Goal: Task Accomplishment & Management: Manage account settings

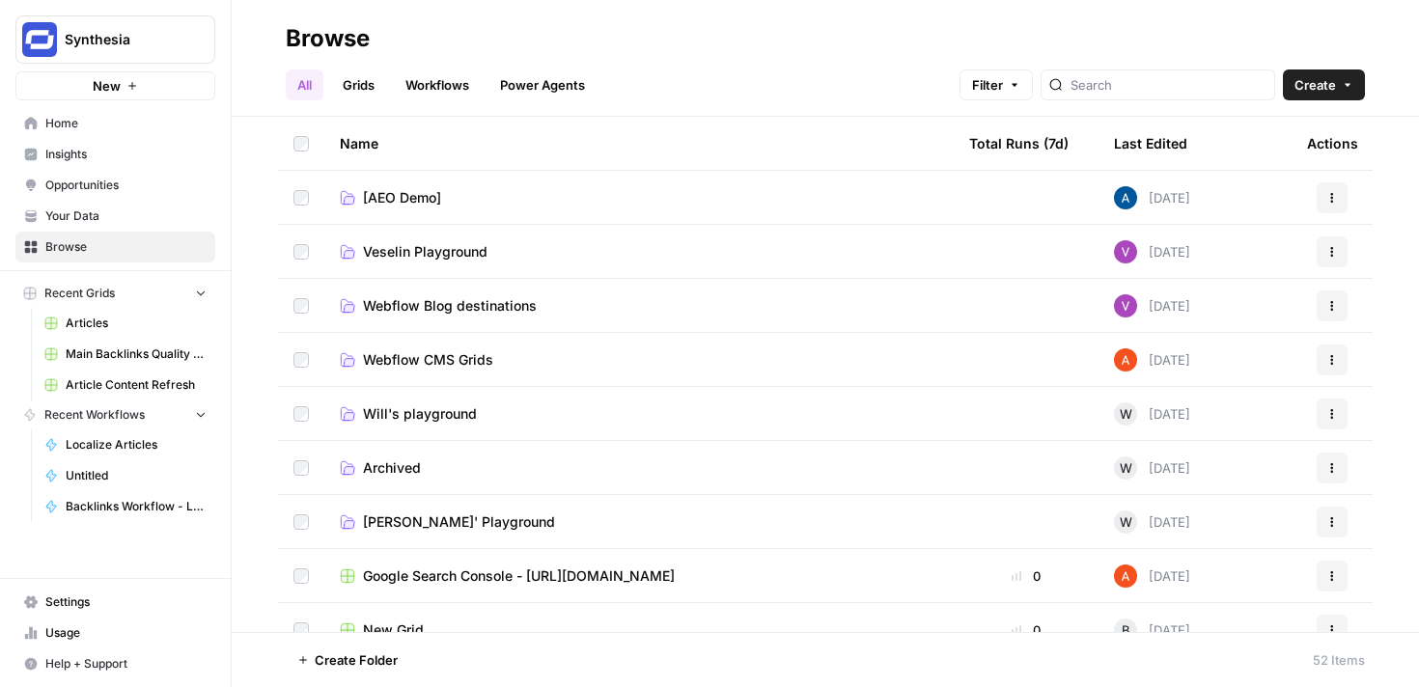
click at [443, 81] on link "Workflows" at bounding box center [437, 85] width 87 height 31
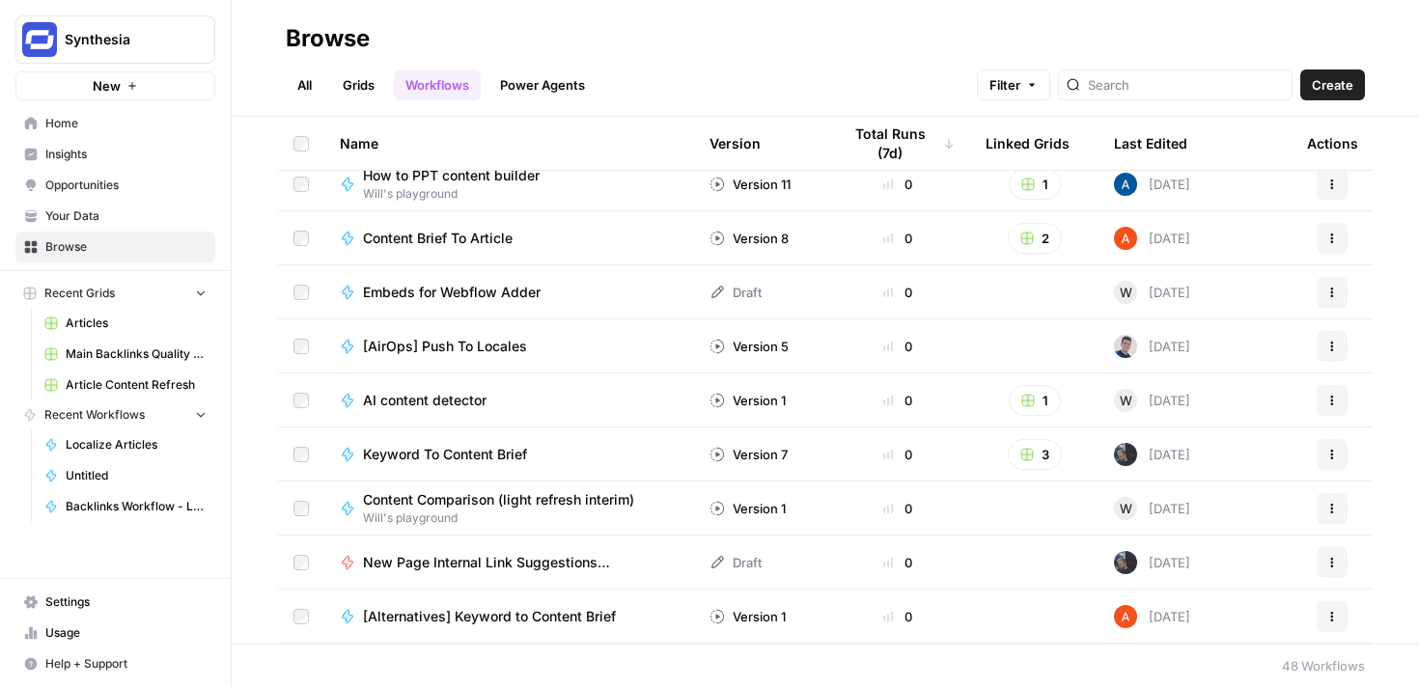
scroll to position [525, 0]
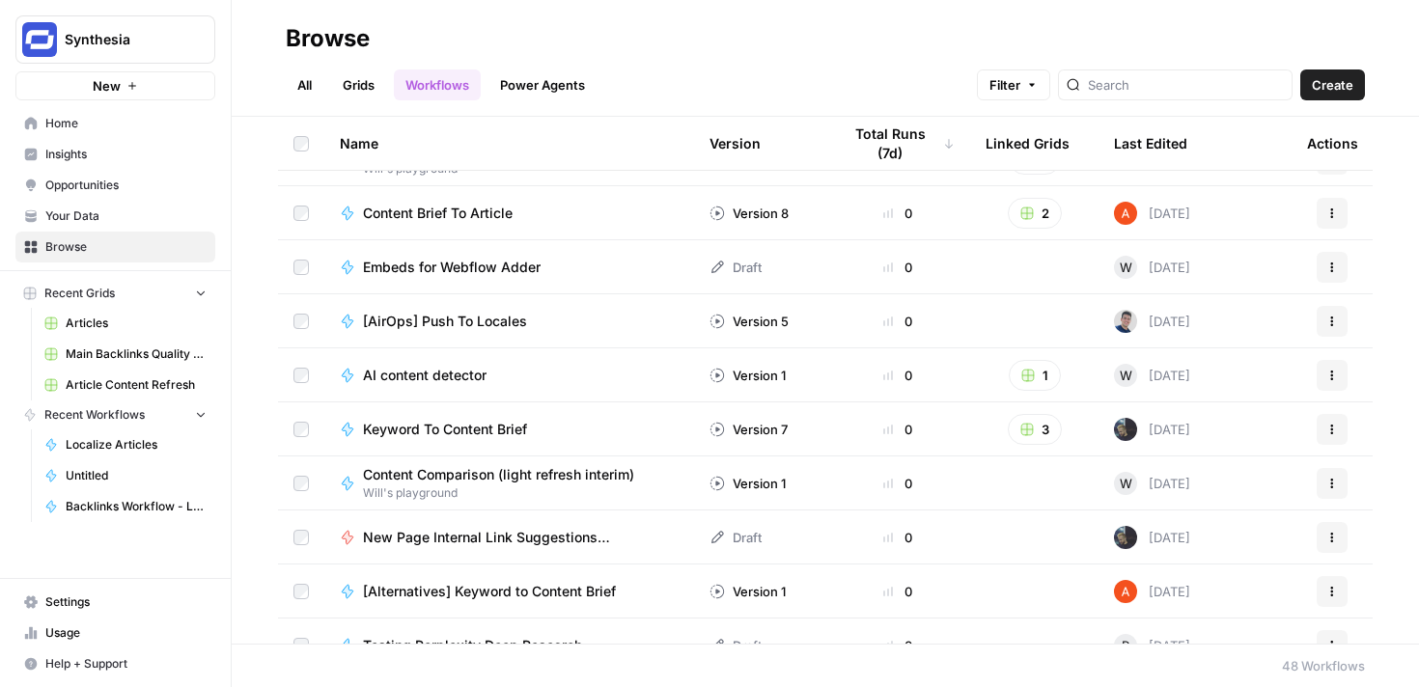
click at [507, 432] on span "Keyword To Content Brief" at bounding box center [445, 429] width 164 height 19
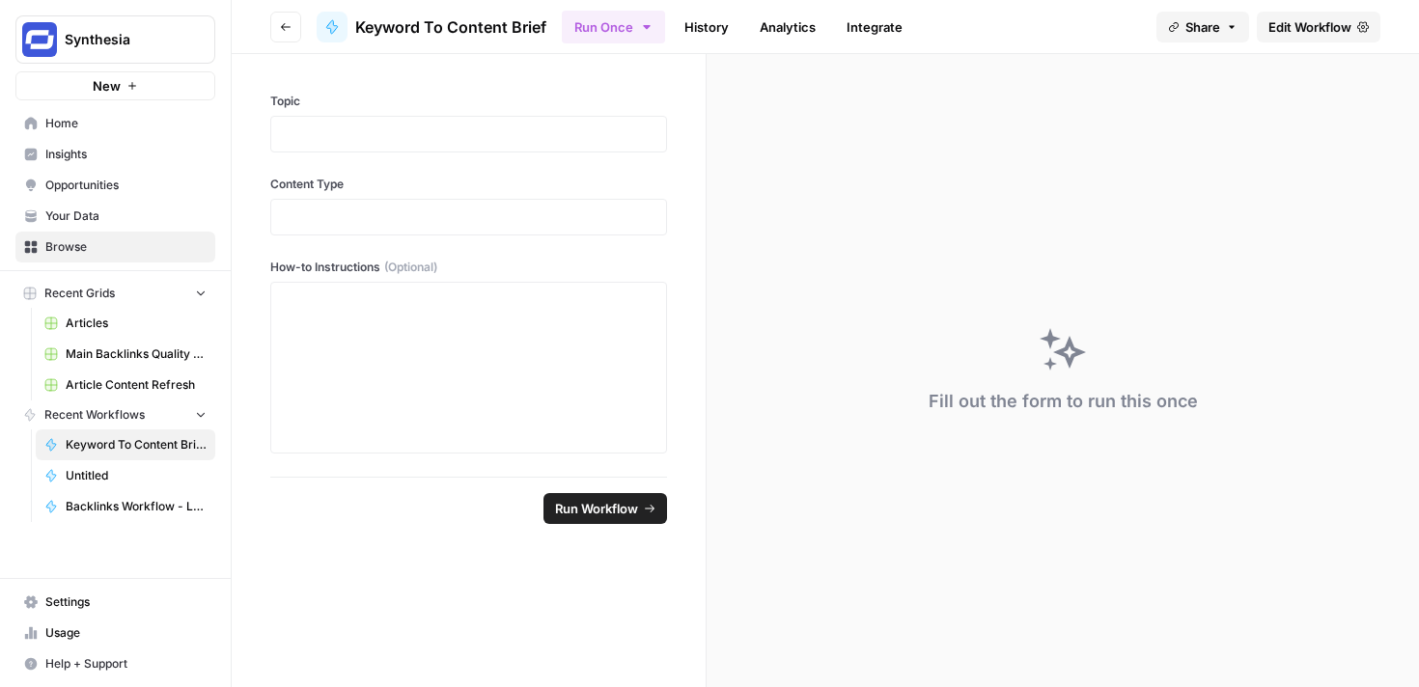
click at [1287, 31] on span "Edit Workflow" at bounding box center [1309, 26] width 83 height 19
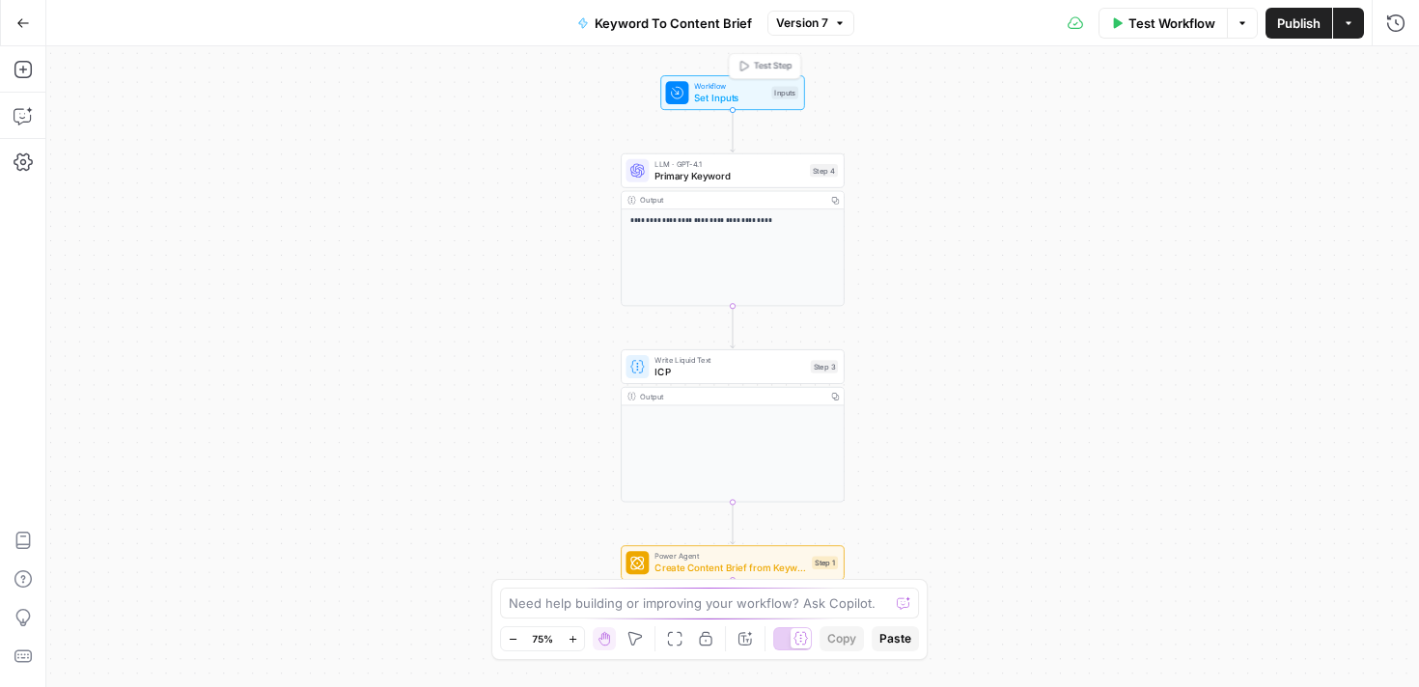
click at [743, 95] on span "Set Inputs" at bounding box center [729, 98] width 71 height 14
click at [1392, 62] on button "Close" at bounding box center [1394, 69] width 25 height 25
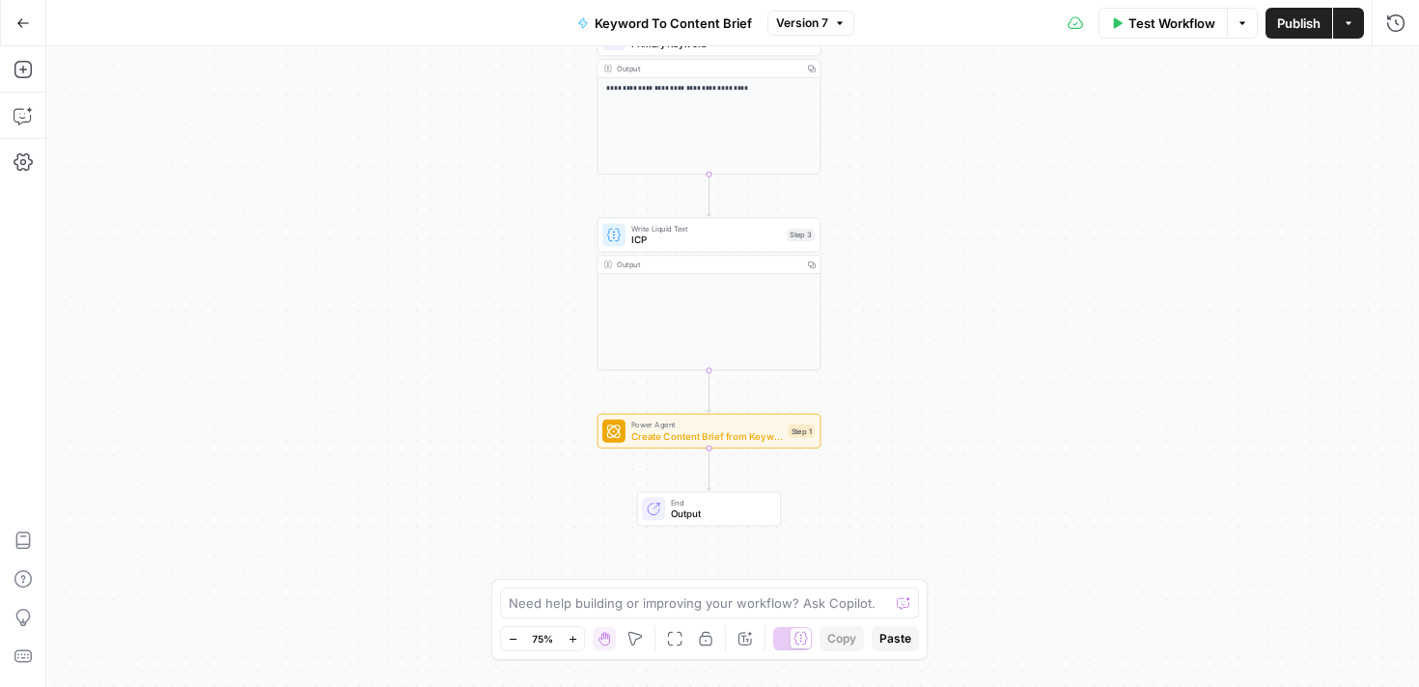
drag, startPoint x: 907, startPoint y: 283, endPoint x: 887, endPoint y: 150, distance: 134.8
click at [887, 150] on div "**********" at bounding box center [732, 366] width 1373 height 641
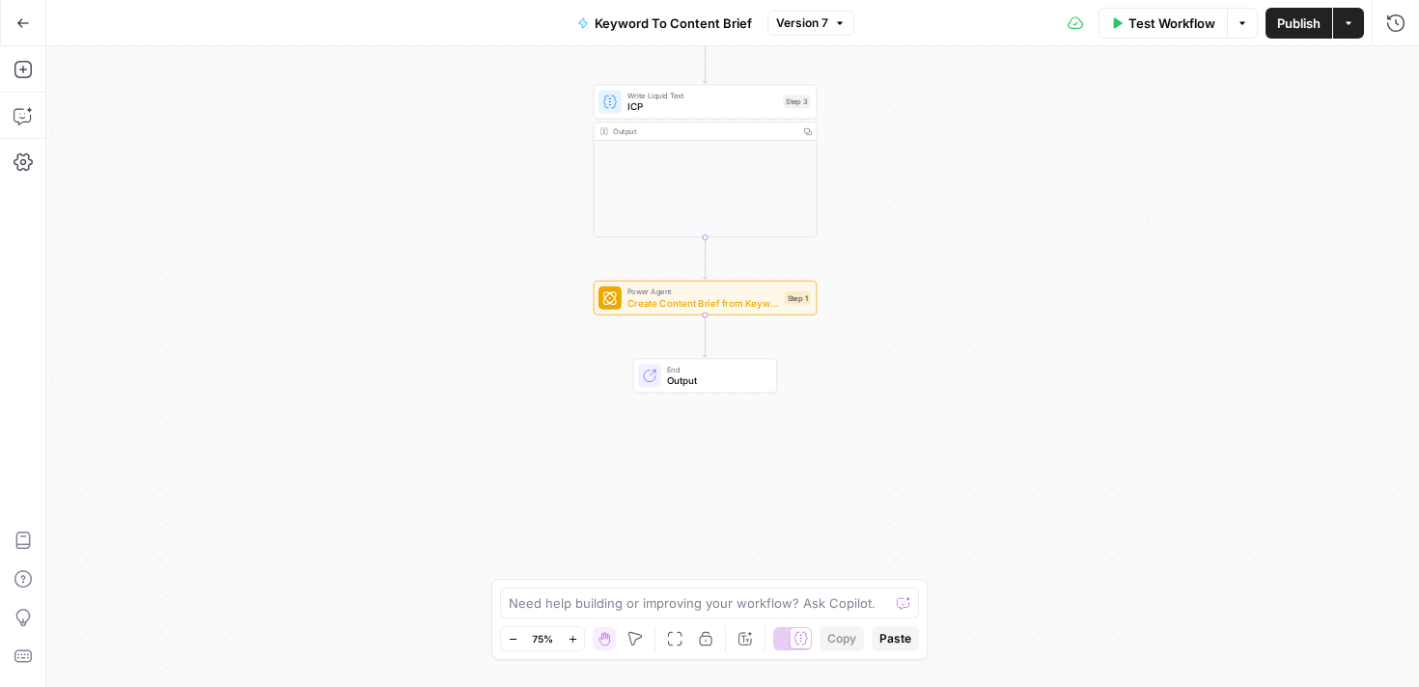
drag, startPoint x: 960, startPoint y: 317, endPoint x: 960, endPoint y: 210, distance: 106.2
click at [960, 210] on div "**********" at bounding box center [732, 366] width 1373 height 641
click at [960, 211] on div "**********" at bounding box center [732, 366] width 1373 height 641
click at [739, 300] on span "Create Content Brief from Keyword - Fork" at bounding box center [703, 303] width 152 height 14
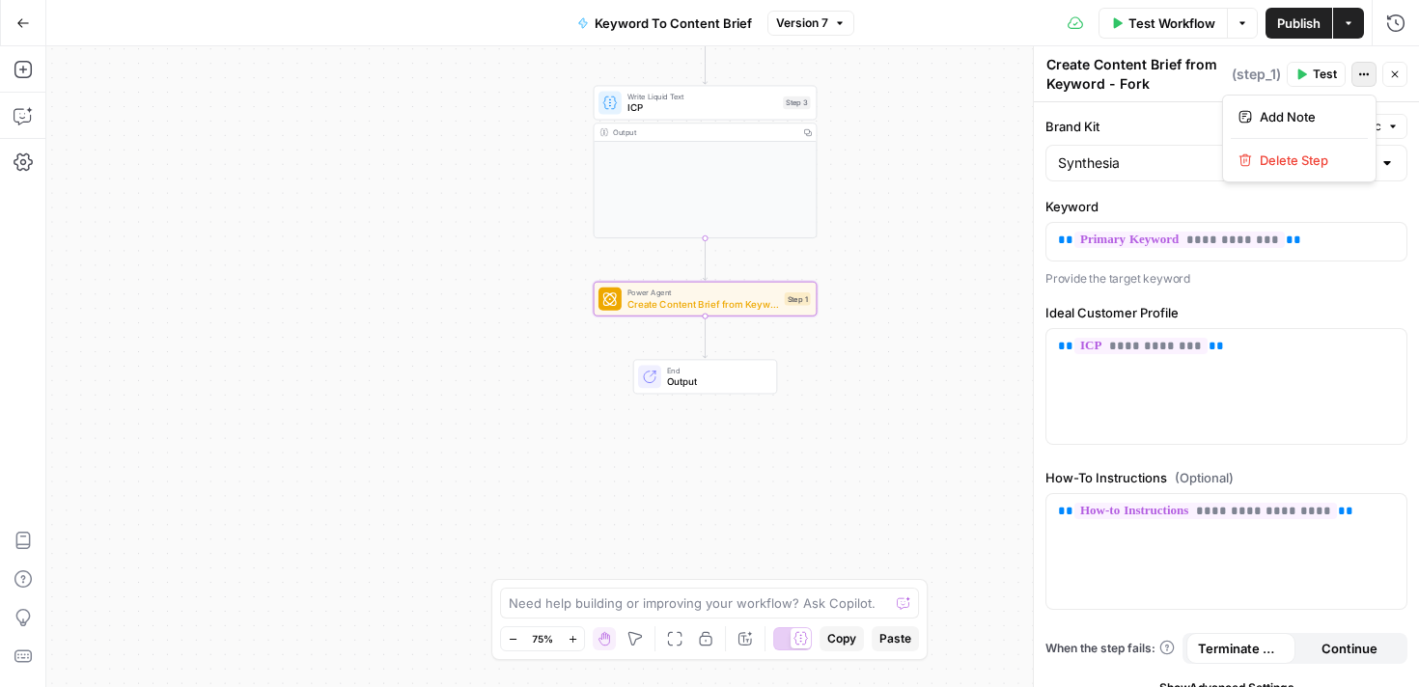
click at [1364, 75] on icon "button" at bounding box center [1364, 74] width 3 height 3
click at [720, 302] on span "Create Content Brief from Keyword - Fork" at bounding box center [703, 303] width 152 height 14
click at [749, 275] on icon "button" at bounding box center [749, 272] width 12 height 12
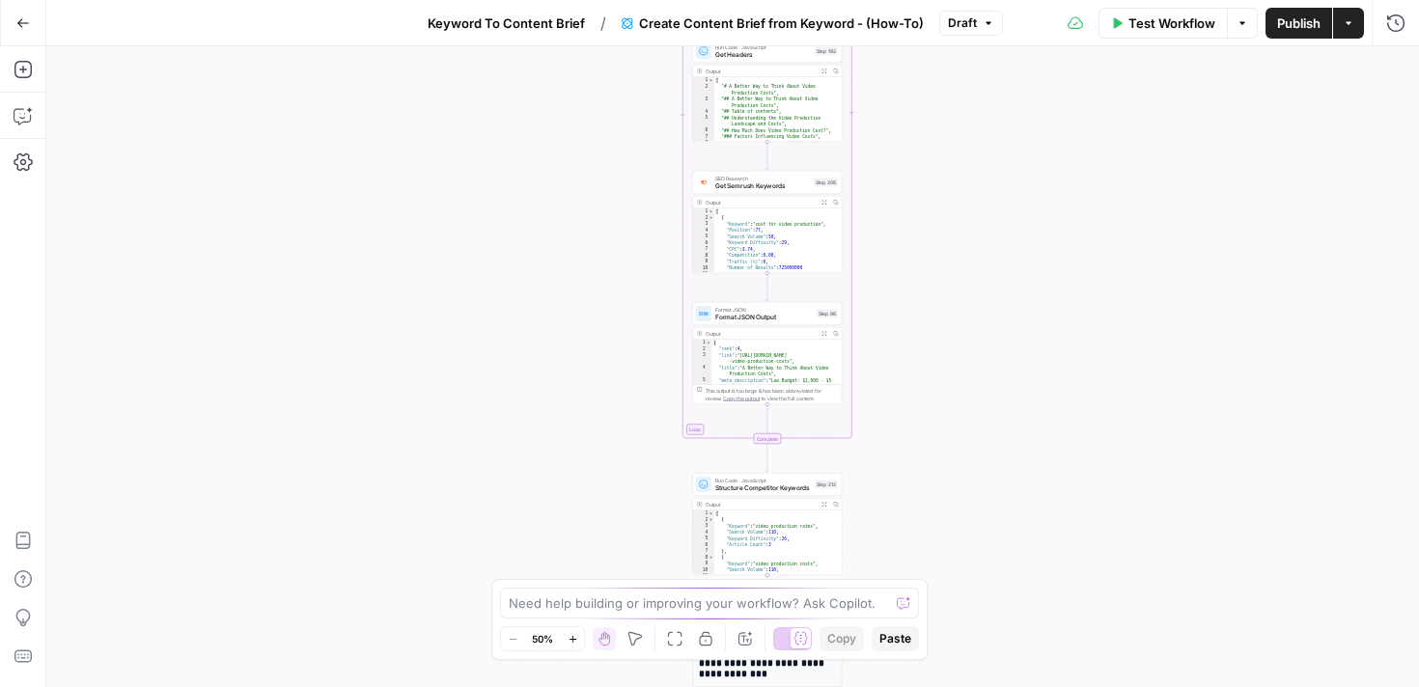
drag, startPoint x: 945, startPoint y: 212, endPoint x: 937, endPoint y: 534, distance: 321.6
click at [937, 534] on div "true false Workflow Set Inputs Inputs Google Search Perform Google Search Step …" at bounding box center [732, 366] width 1373 height 641
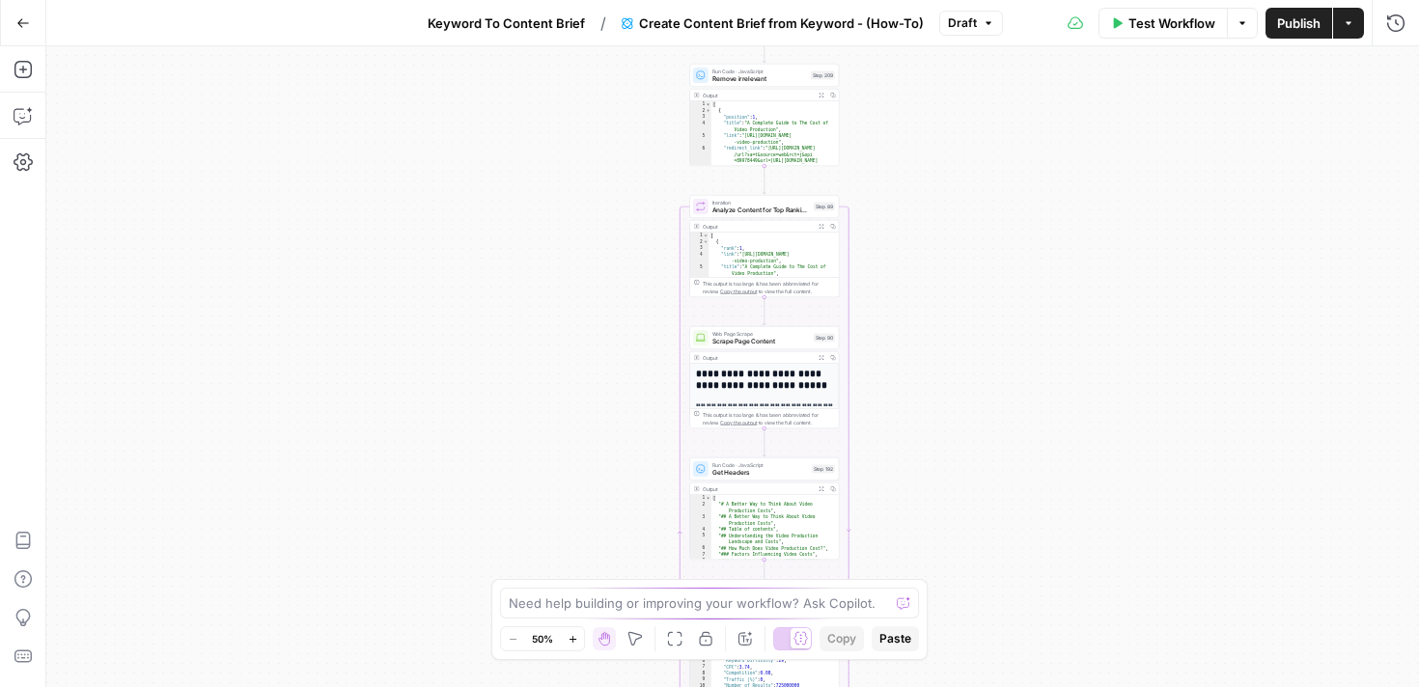
drag, startPoint x: 994, startPoint y: 183, endPoint x: 991, endPoint y: 600, distance: 417.0
click at [991, 600] on div "true false Workflow Set Inputs Inputs Google Search Perform Google Search Step …" at bounding box center [732, 366] width 1373 height 641
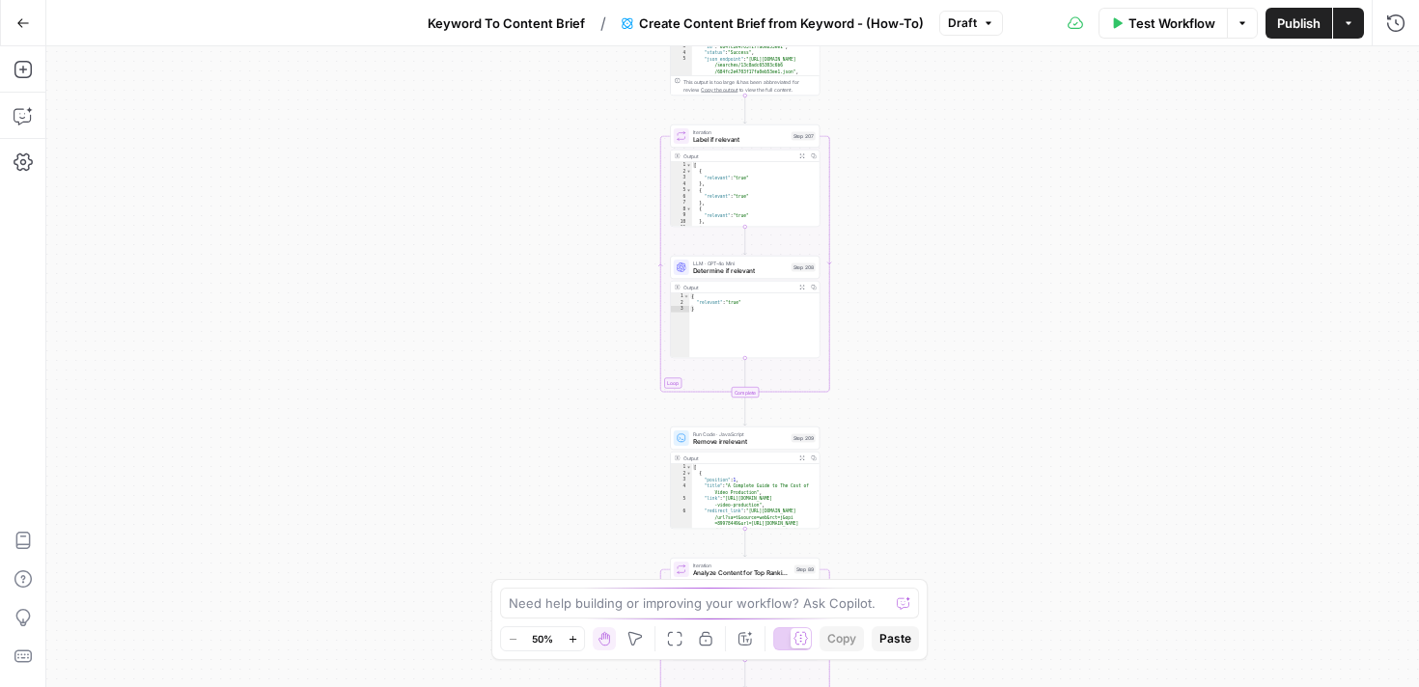
drag, startPoint x: 1007, startPoint y: 224, endPoint x: 988, endPoint y: 587, distance: 363.5
click at [988, 587] on div "true false Workflow Set Inputs Inputs Google Search Perform Google Search Step …" at bounding box center [732, 366] width 1373 height 641
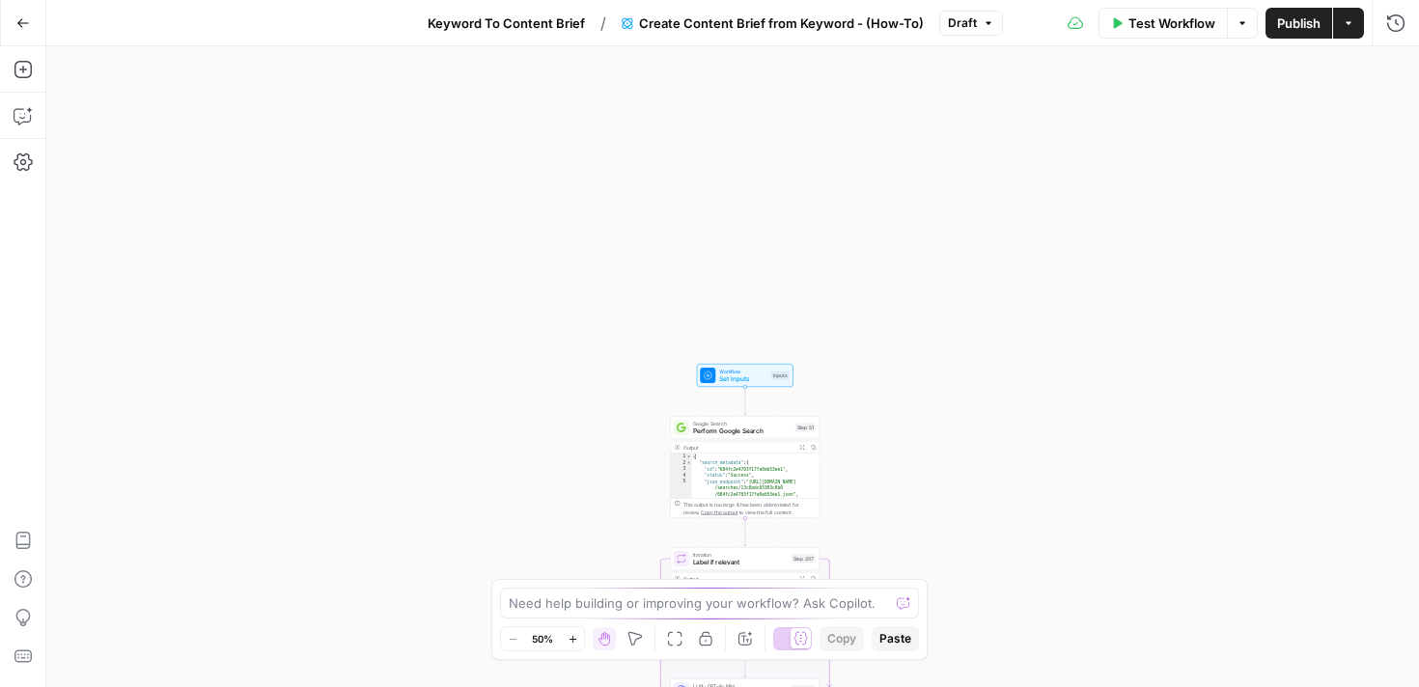
drag, startPoint x: 991, startPoint y: 203, endPoint x: 991, endPoint y: 625, distance: 421.9
click at [991, 625] on div "true false Workflow Set Inputs Inputs Google Search Perform Google Search Step …" at bounding box center [732, 366] width 1373 height 641
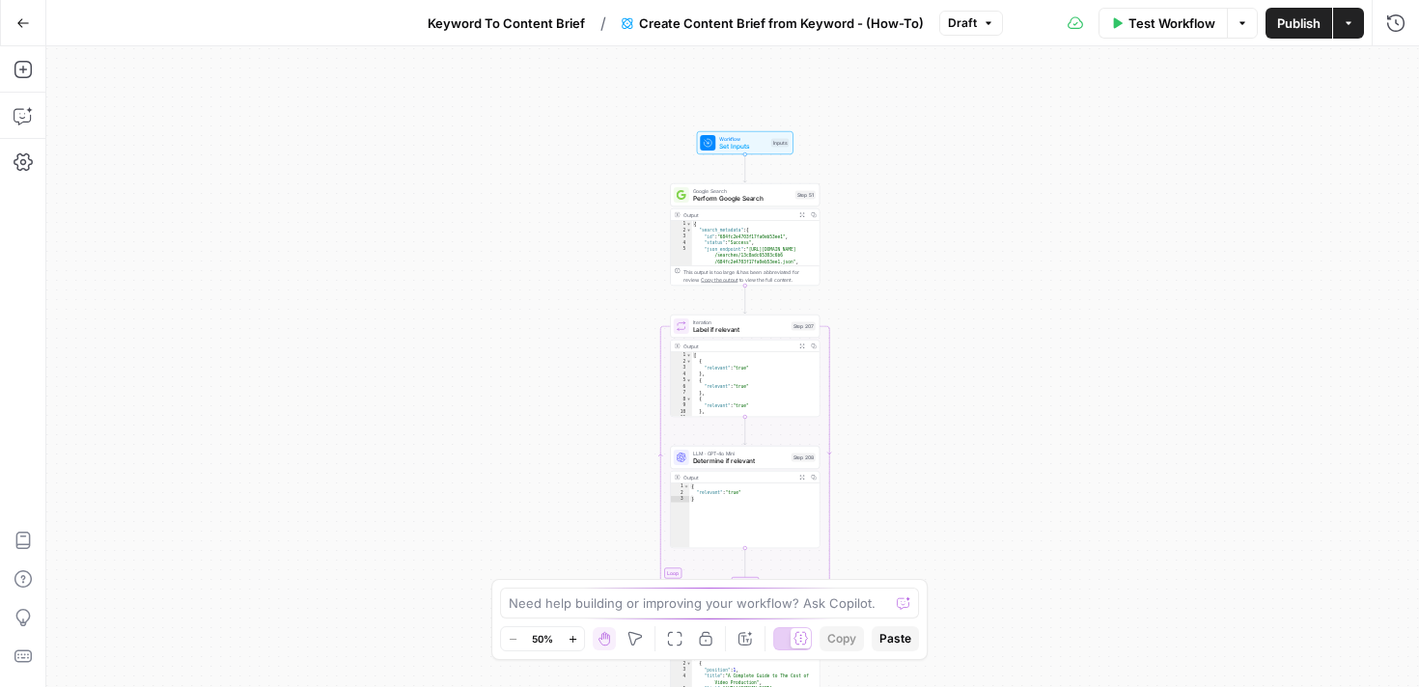
drag, startPoint x: 1009, startPoint y: 525, endPoint x: 1008, endPoint y: 293, distance: 231.7
click at [1008, 293] on div "true false Workflow Set Inputs Inputs Google Search Perform Google Search Step …" at bounding box center [732, 366] width 1373 height 641
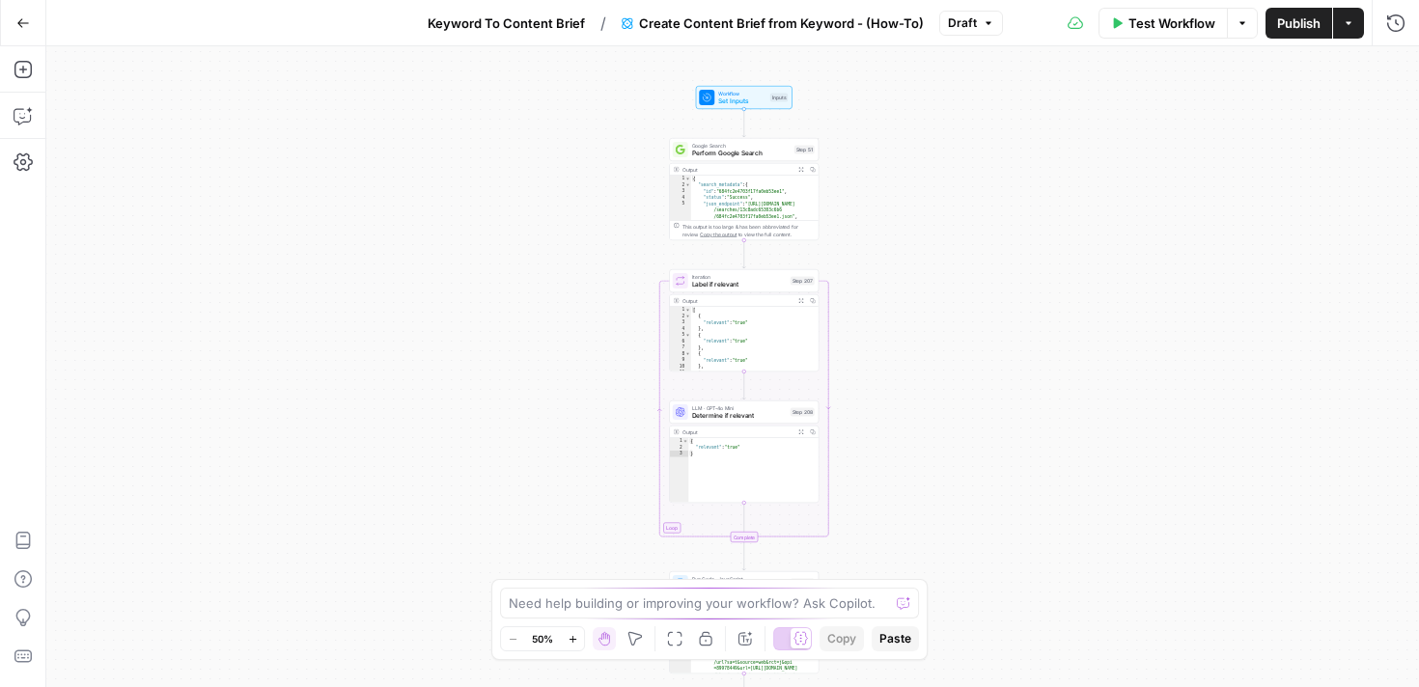
drag, startPoint x: 1008, startPoint y: 290, endPoint x: 1008, endPoint y: 246, distance: 43.4
click at [1008, 246] on div "true false Workflow Set Inputs Inputs Google Search Perform Google Search Step …" at bounding box center [732, 366] width 1373 height 641
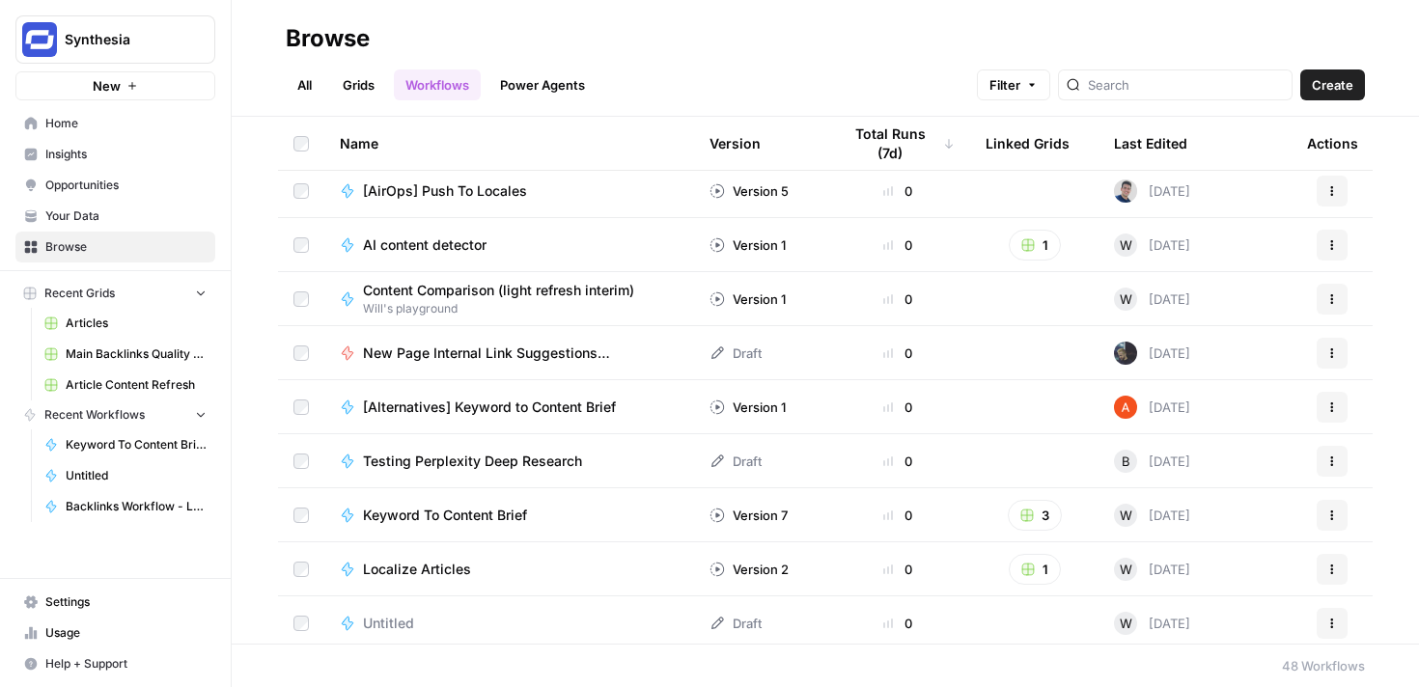
scroll to position [657, 0]
click at [1331, 515] on icon "button" at bounding box center [1332, 516] width 3 height 3
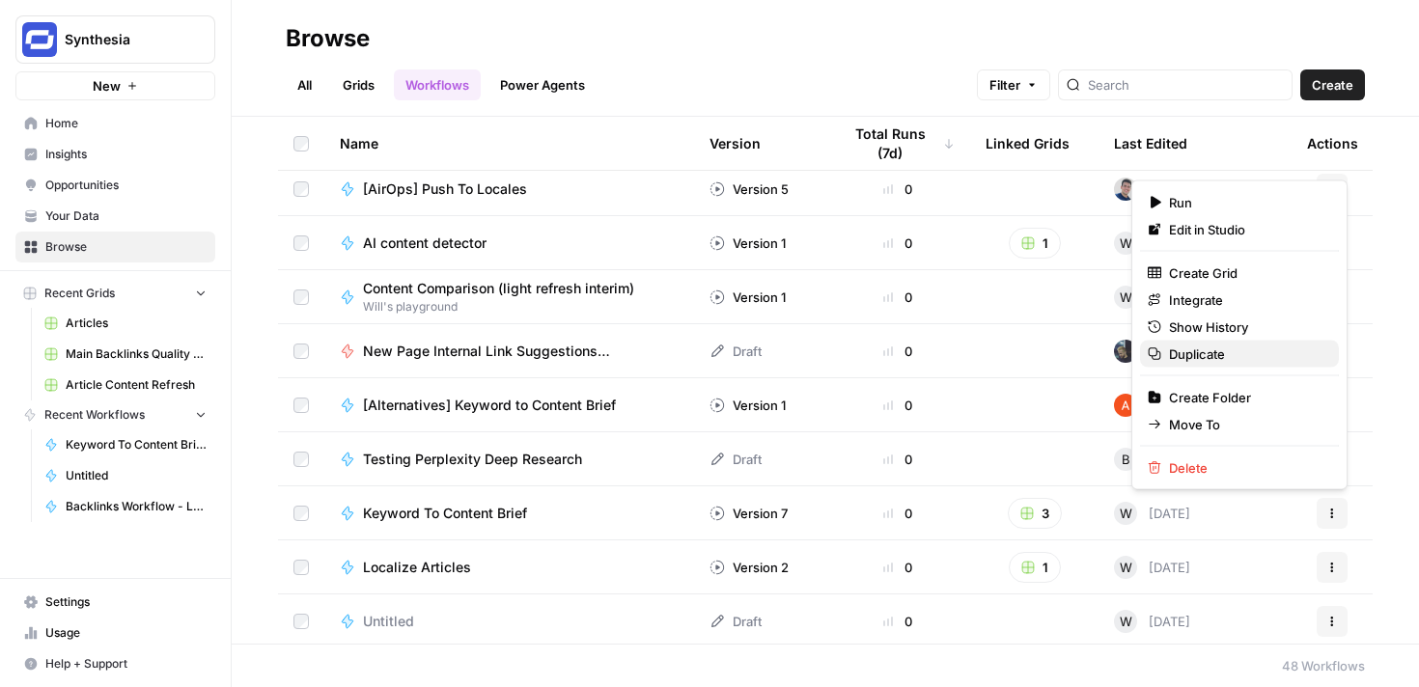
click at [1233, 346] on span "Duplicate" at bounding box center [1246, 354] width 154 height 19
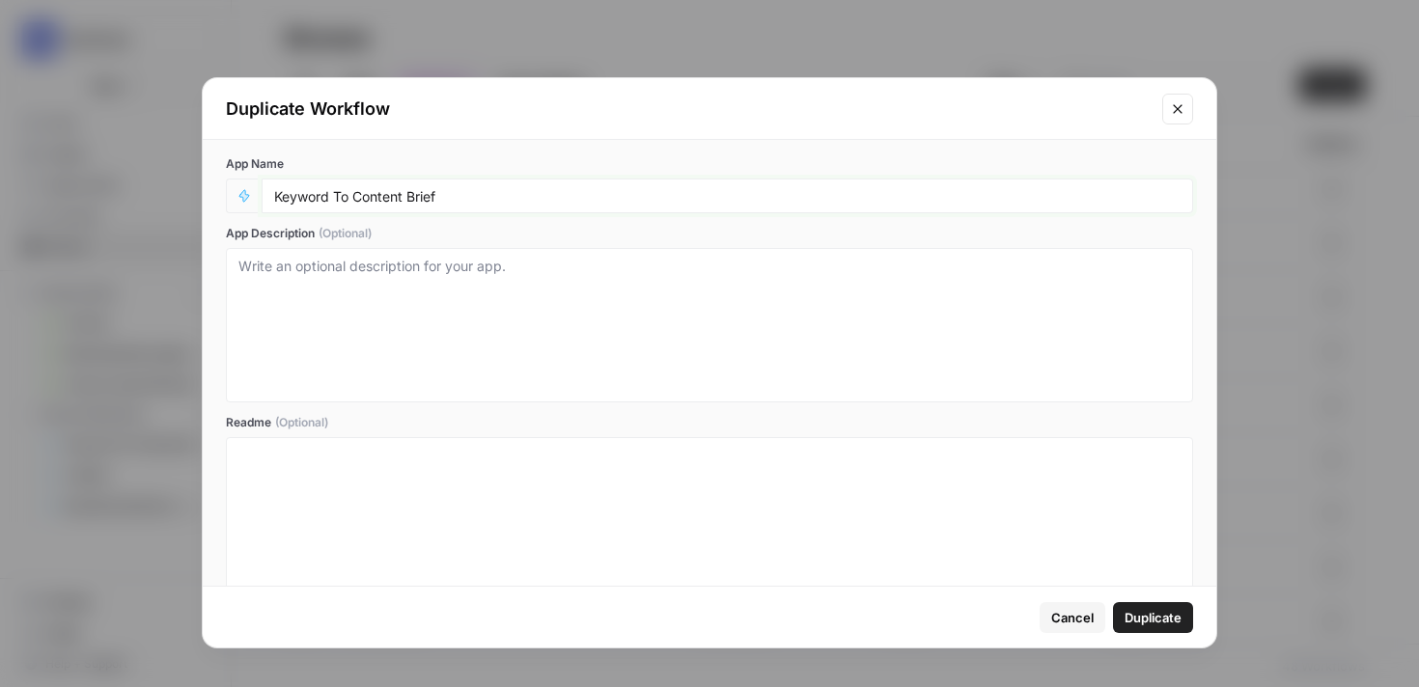
click at [301, 200] on input "Keyword To Content Brief" at bounding box center [727, 195] width 906 height 17
type input "Keyword/Research To Content Brief"
click at [339, 262] on textarea "App Description (Optional)" at bounding box center [709, 325] width 942 height 137
paste textarea "- Type of content (guide, how to, listicle) [Required] - Internal knowledge res…"
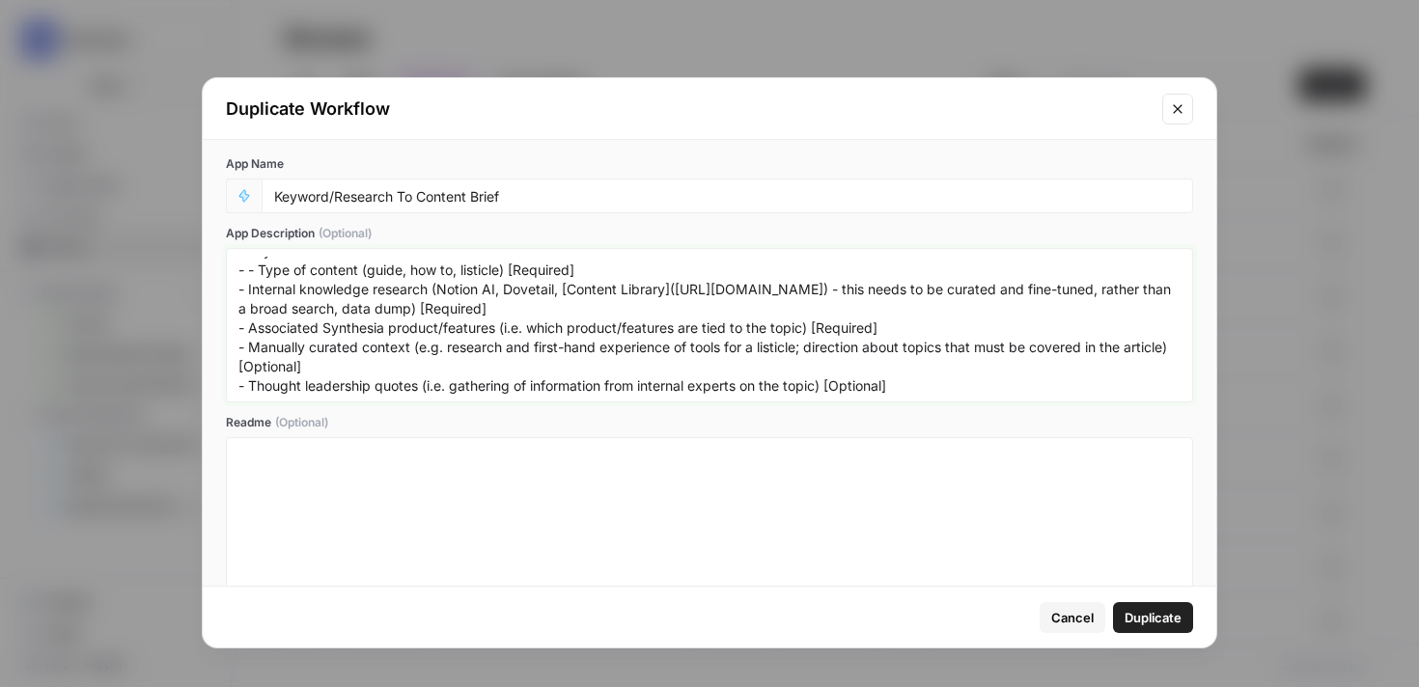
scroll to position [0, 0]
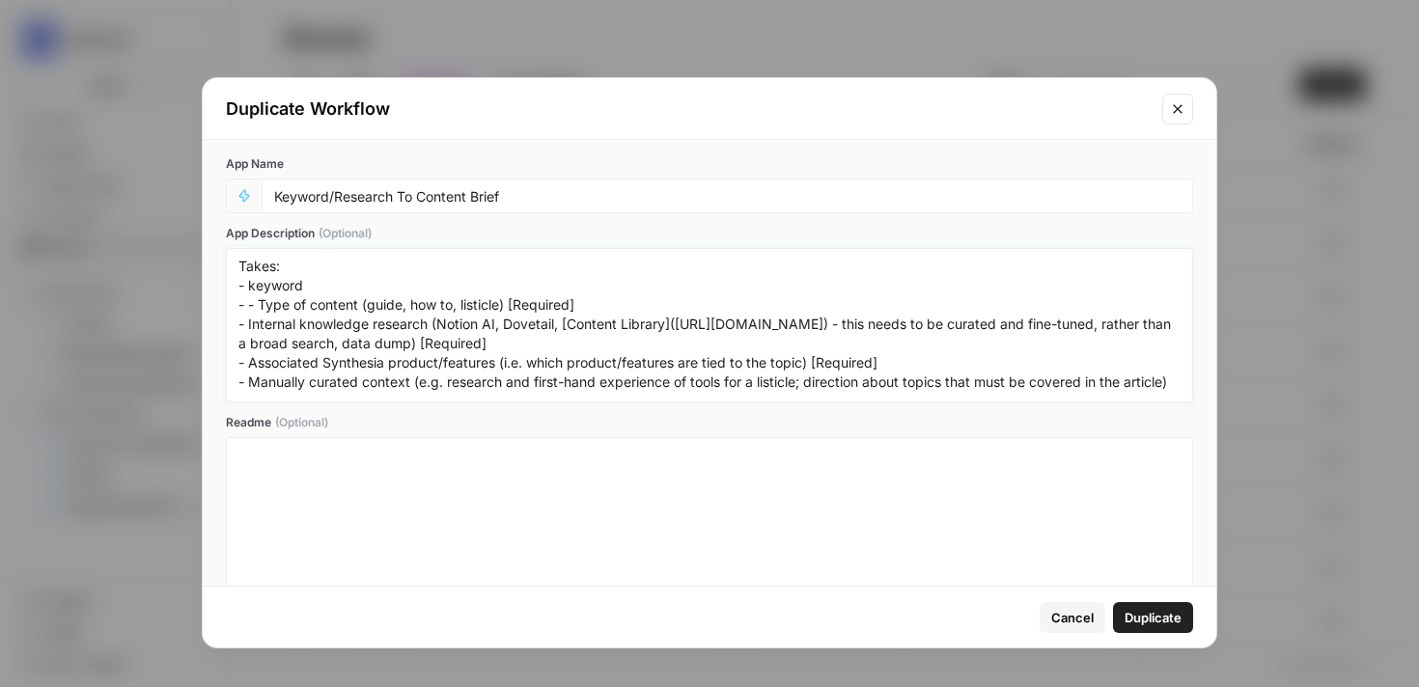
click at [254, 279] on textarea "Takes: - keyword - - Type of content (guide, how to, listicle) [Required] - Int…" at bounding box center [709, 325] width 942 height 137
click at [259, 302] on textarea "Takes: - Keyword - - Type of content (guide, how to, listicle) [Required] - Int…" at bounding box center [709, 325] width 942 height 137
click at [482, 282] on textarea "Takes: - Keyword - Type of content (guide, how to, listicle) [Required] - Inter…" at bounding box center [709, 325] width 942 height 137
drag, startPoint x: 724, startPoint y: 344, endPoint x: 673, endPoint y: 320, distance: 56.2
click at [674, 320] on textarea "Takes: - Keyword [Required] - Type of content (guide, how to, listicle) [Requir…" at bounding box center [709, 325] width 942 height 137
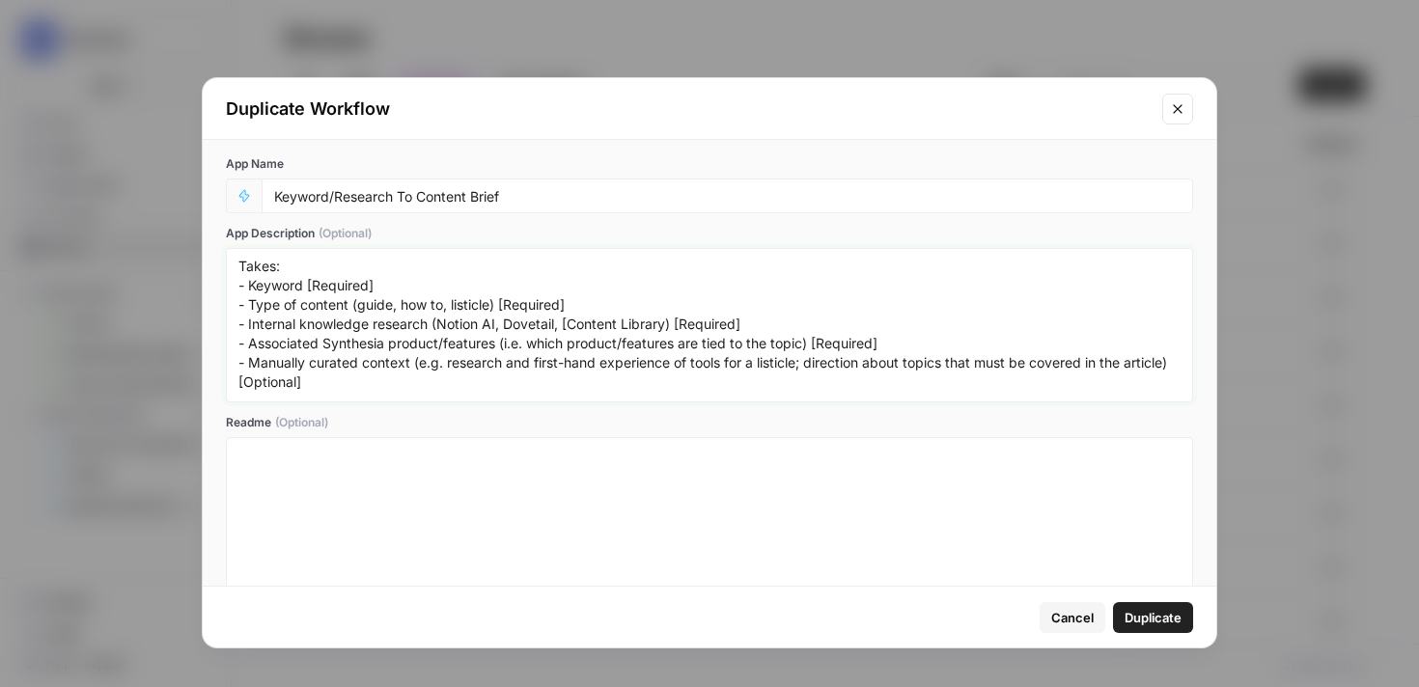
click at [575, 322] on textarea "Takes: - Keyword [Required] - Type of content (guide, how to, listicle) [Requir…" at bounding box center [709, 325] width 942 height 137
click at [797, 320] on textarea "Takes: - Keyword [Required] - Type of content (guide, how to, listicle) [Requir…" at bounding box center [709, 325] width 942 height 137
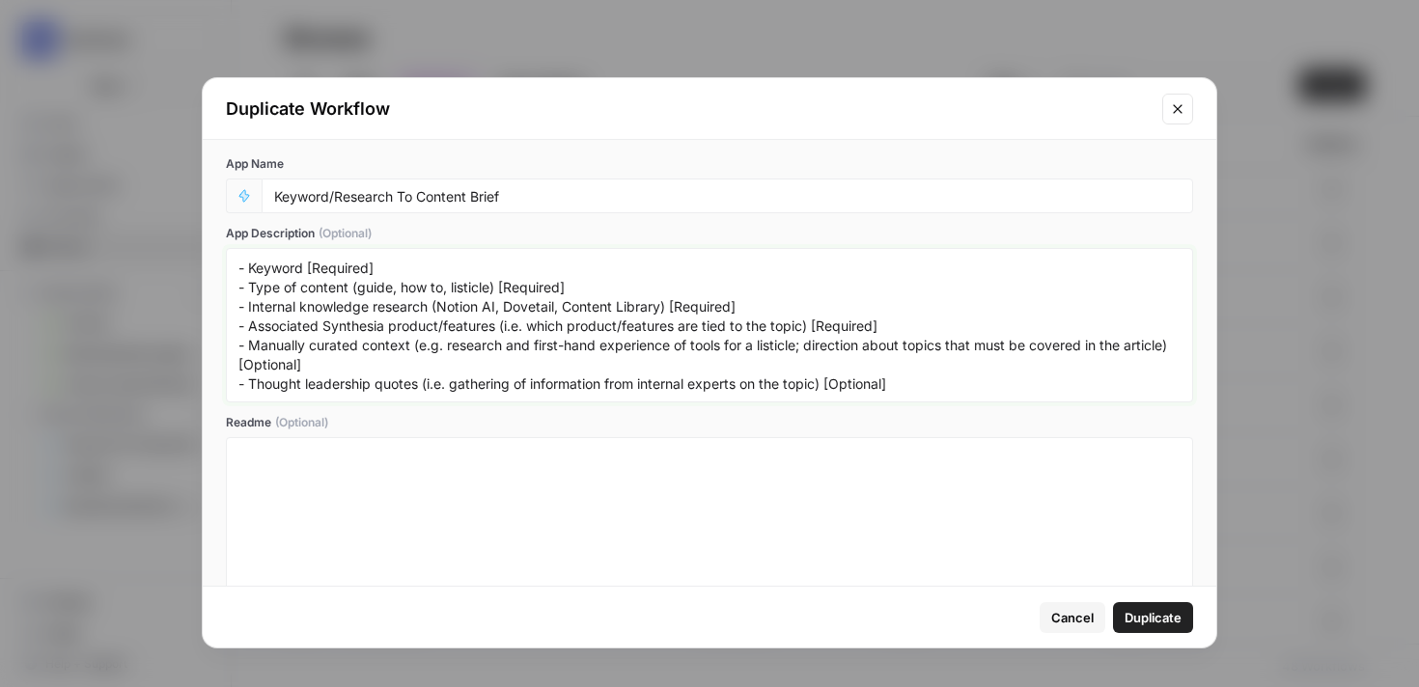
drag, startPoint x: 1174, startPoint y: 341, endPoint x: 416, endPoint y: 341, distance: 757.8
click at [416, 341] on textarea "Takes: - Keyword [Required] - Type of content (guide, how to, listicle) [Requir…" at bounding box center [709, 325] width 942 height 137
click at [988, 398] on div "Takes: - Keyword [Required] - Type of content (guide, how to, listicle) [Requir…" at bounding box center [709, 325] width 967 height 154
click at [972, 384] on textarea "Takes: - Keyword [Required] - Type of content (guide, how to, listicle) [Requir…" at bounding box center [709, 325] width 942 height 137
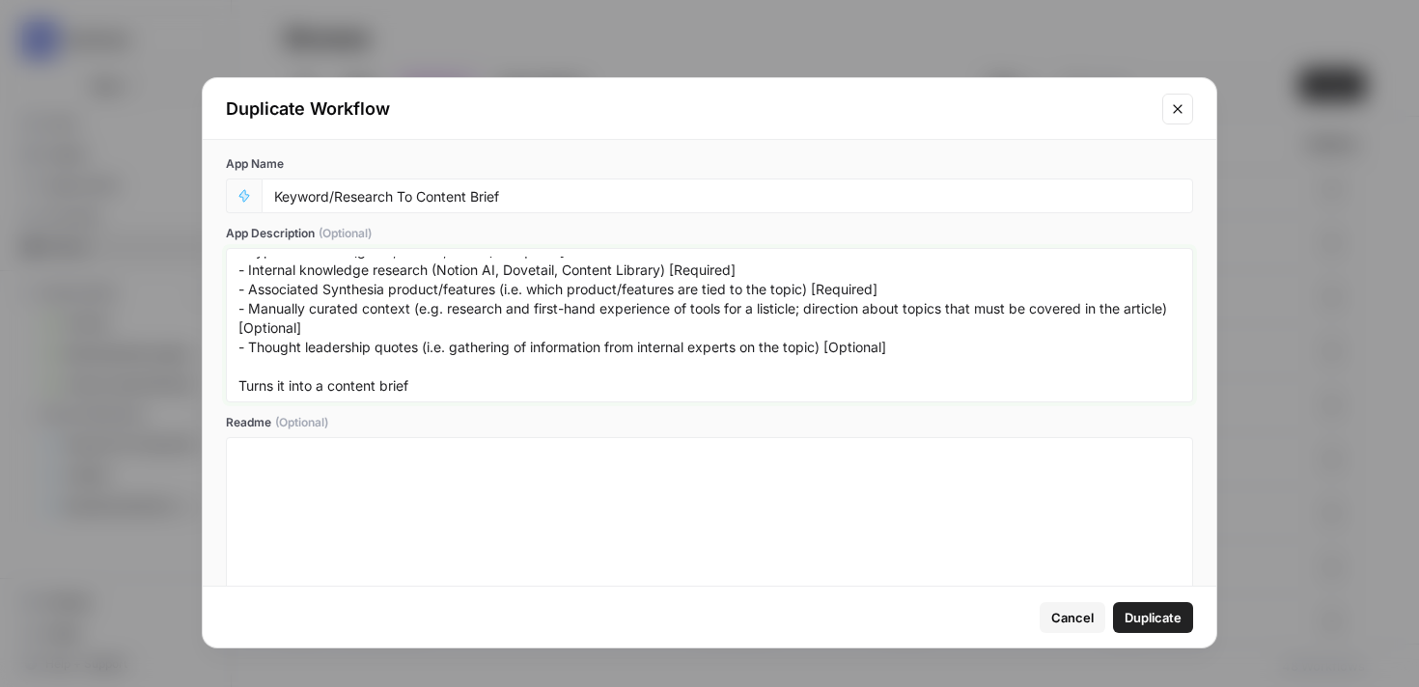
type textarea "Takes: - Keyword [Required] - Type of content (guide, how to, listicle) [Requir…"
click at [472, 534] on div at bounding box center [709, 523] width 942 height 154
click at [1171, 619] on span "Duplicate" at bounding box center [1153, 617] width 57 height 19
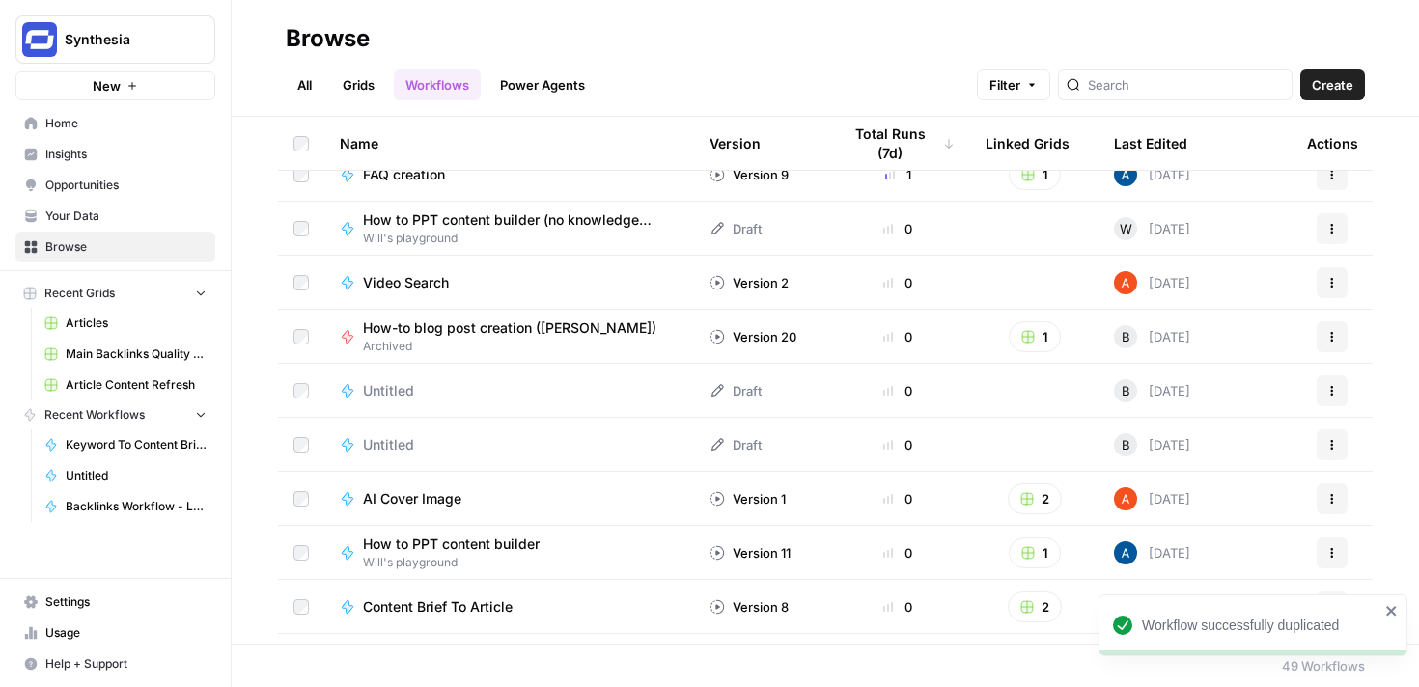
scroll to position [0, 0]
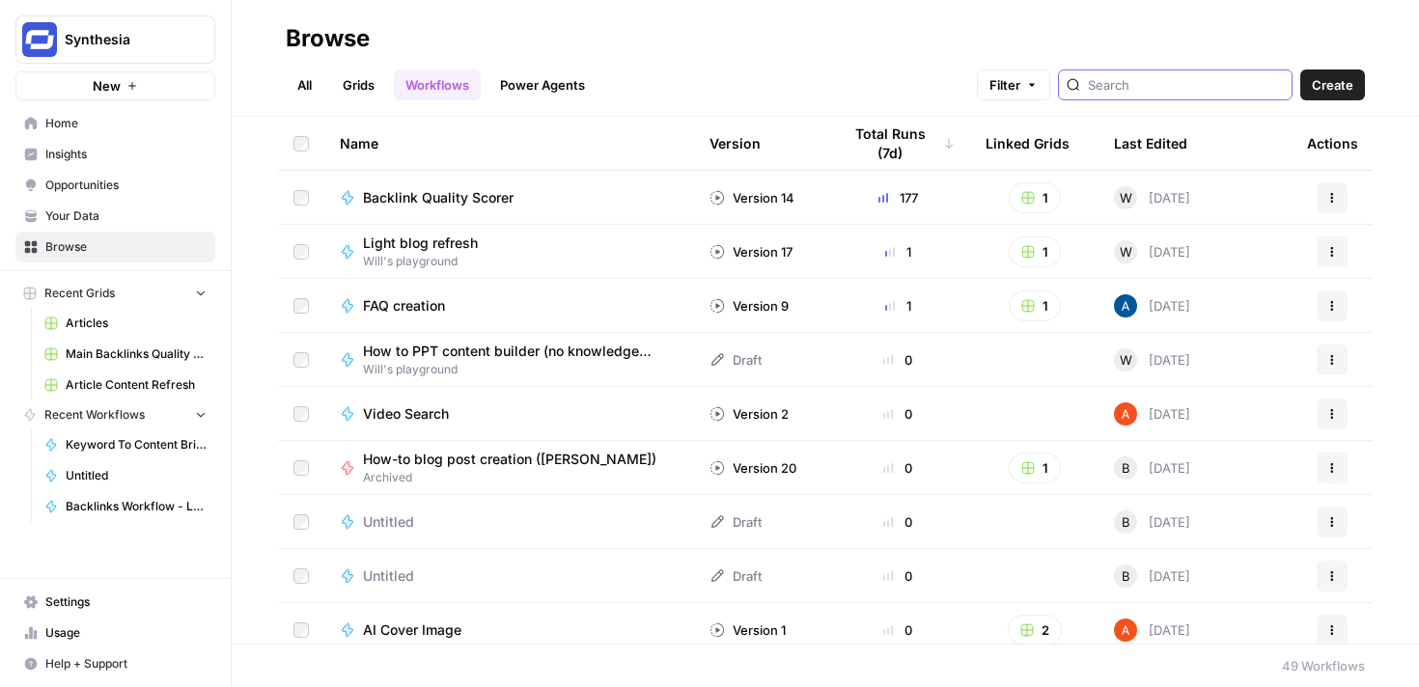
click at [1153, 88] on input "search" at bounding box center [1186, 84] width 196 height 19
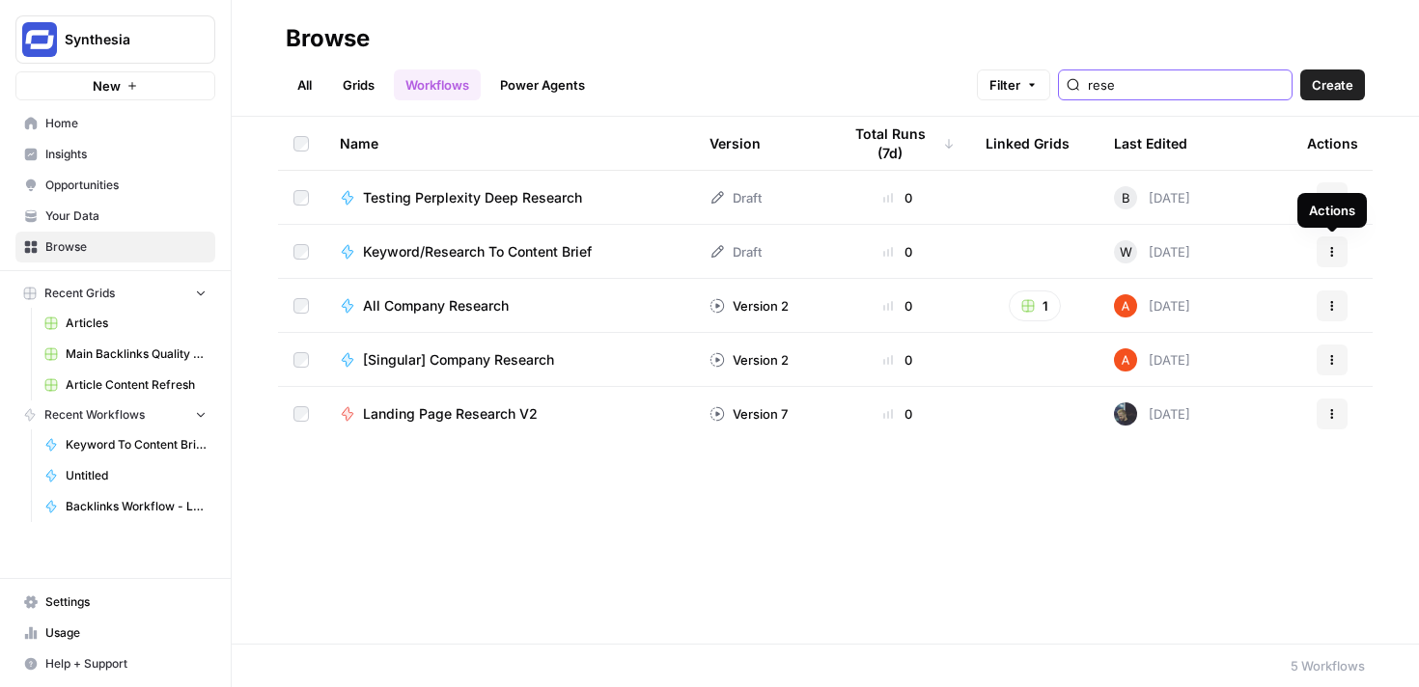
type input "rese"
click at [1337, 251] on icon "button" at bounding box center [1332, 252] width 12 height 12
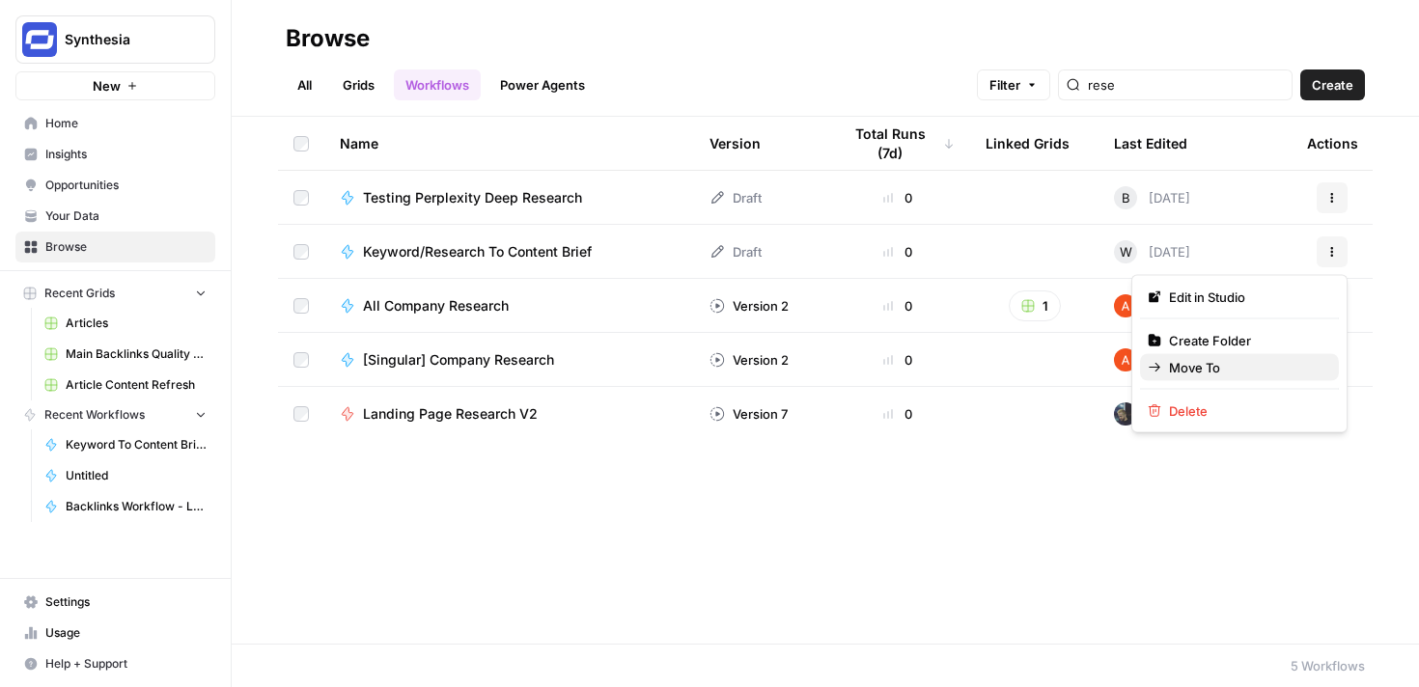
click at [1205, 368] on span "Move To" at bounding box center [1246, 367] width 154 height 19
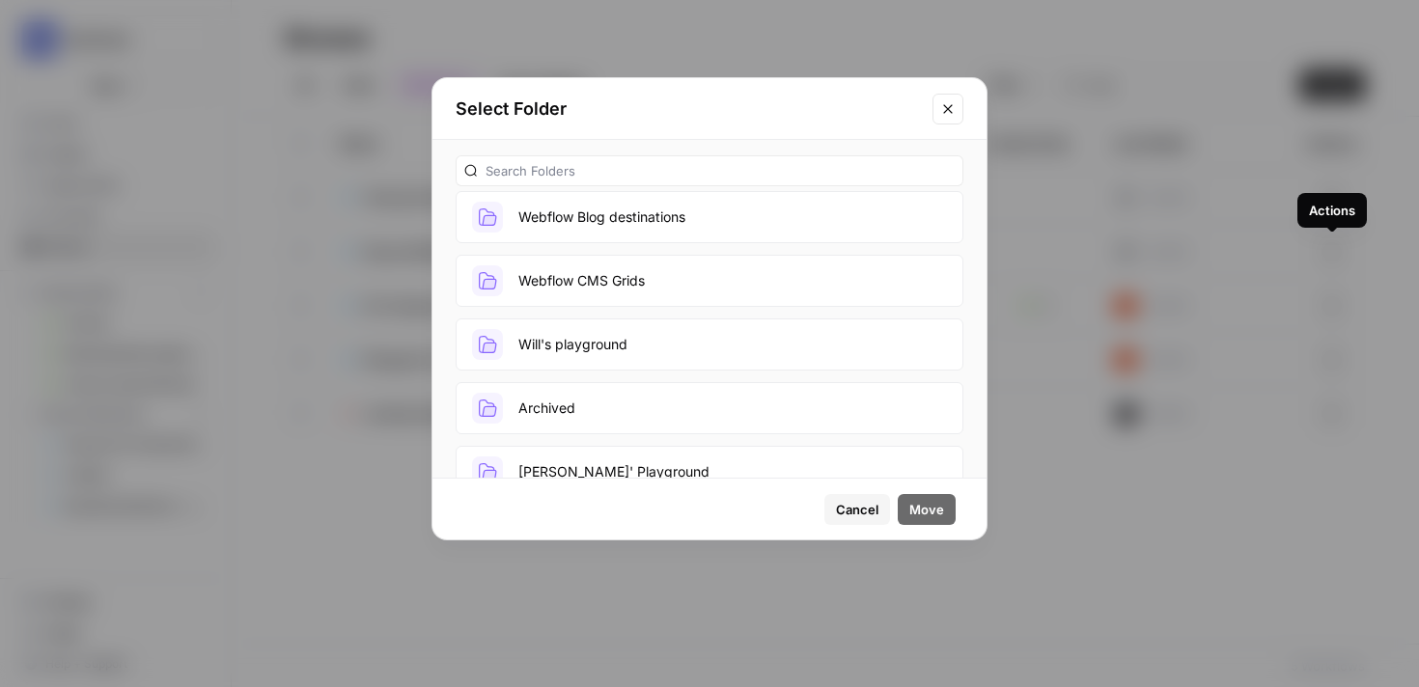
scroll to position [234, 0]
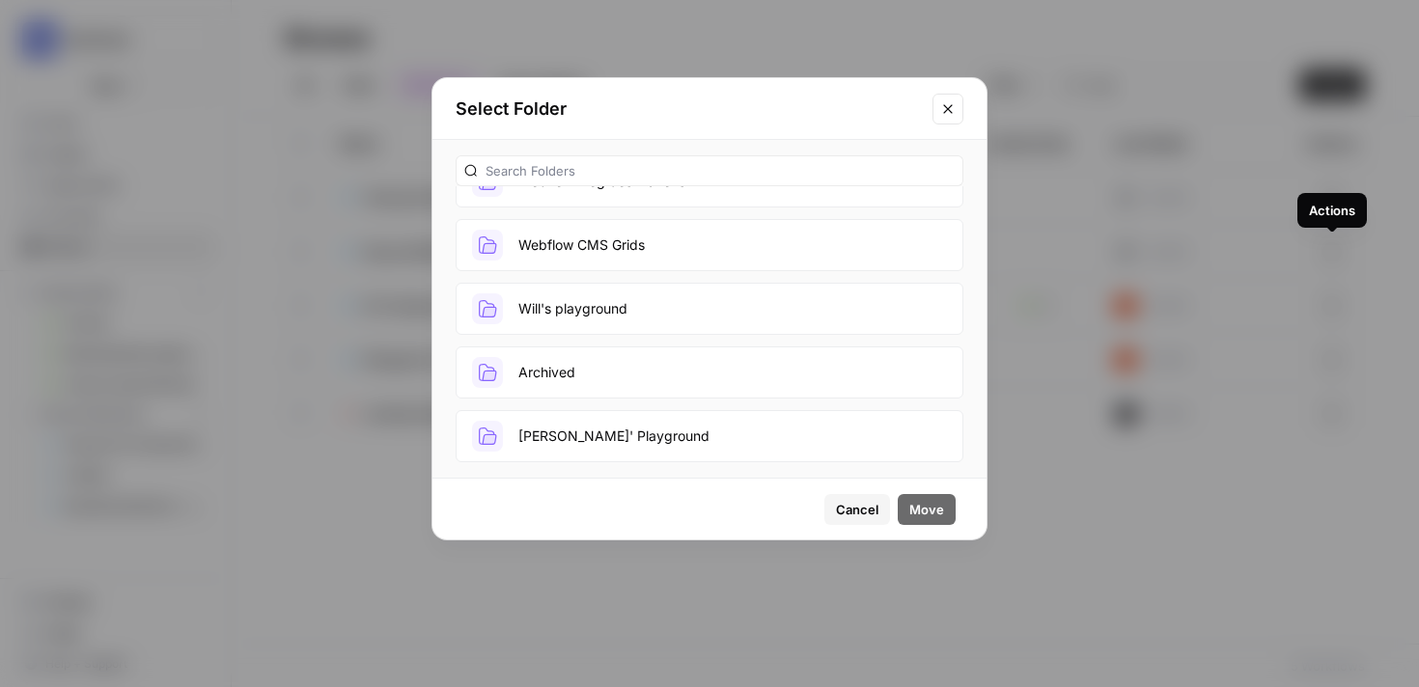
click at [609, 305] on button "Will's playground" at bounding box center [710, 309] width 508 height 52
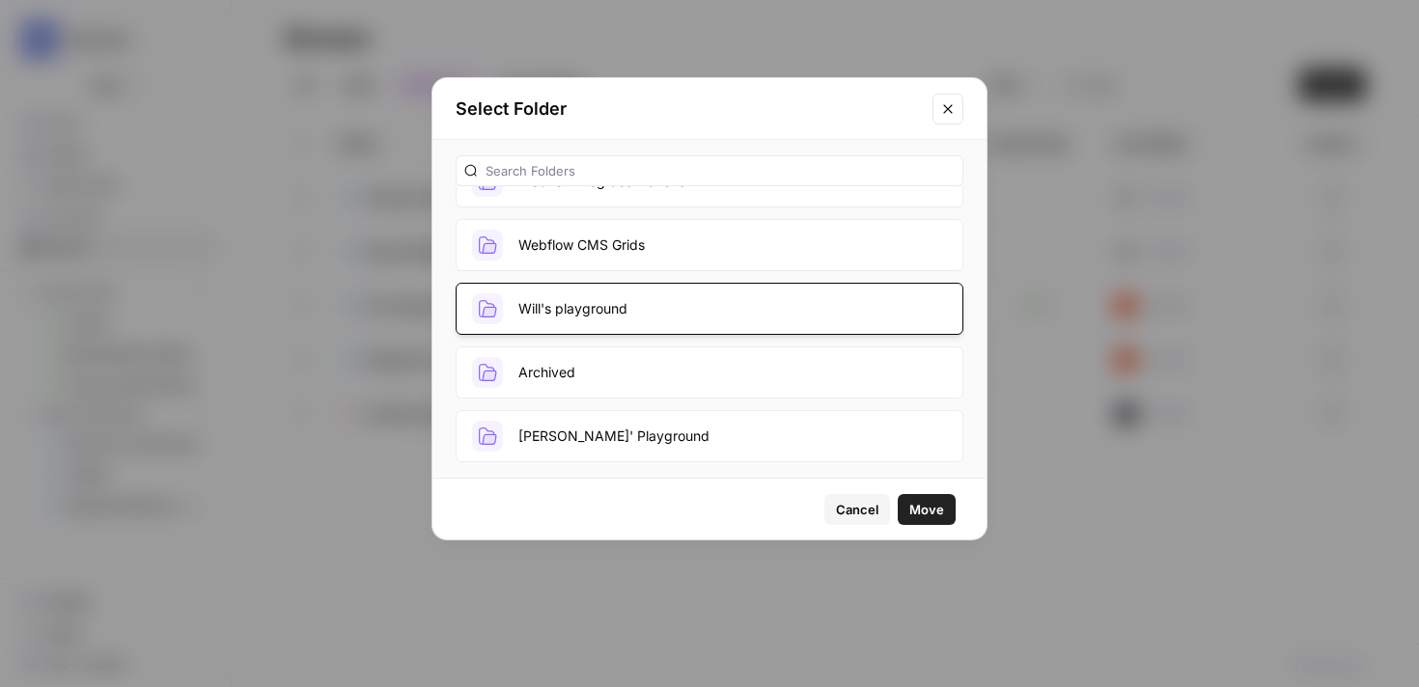
click at [926, 518] on button "Move" at bounding box center [927, 509] width 58 height 31
